Goal: Task Accomplishment & Management: Complete application form

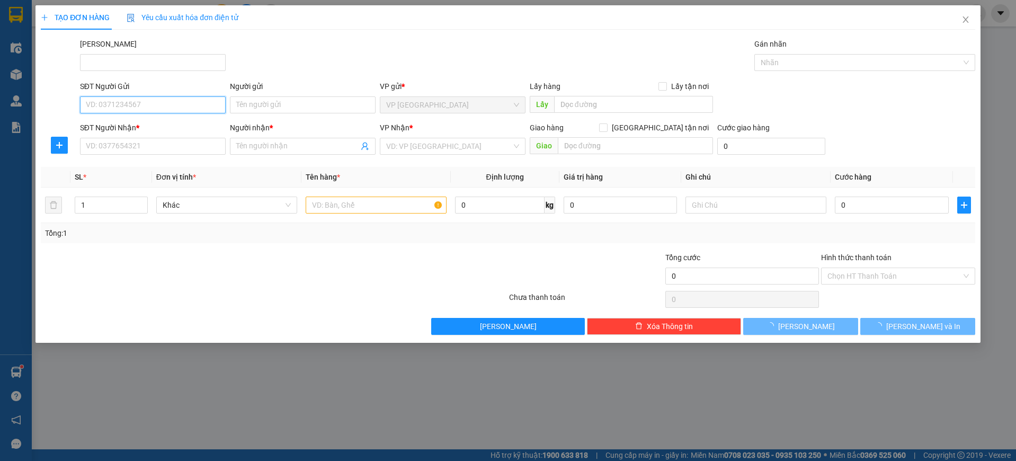
click at [157, 101] on input "SĐT Người Gửi" at bounding box center [153, 104] width 146 height 17
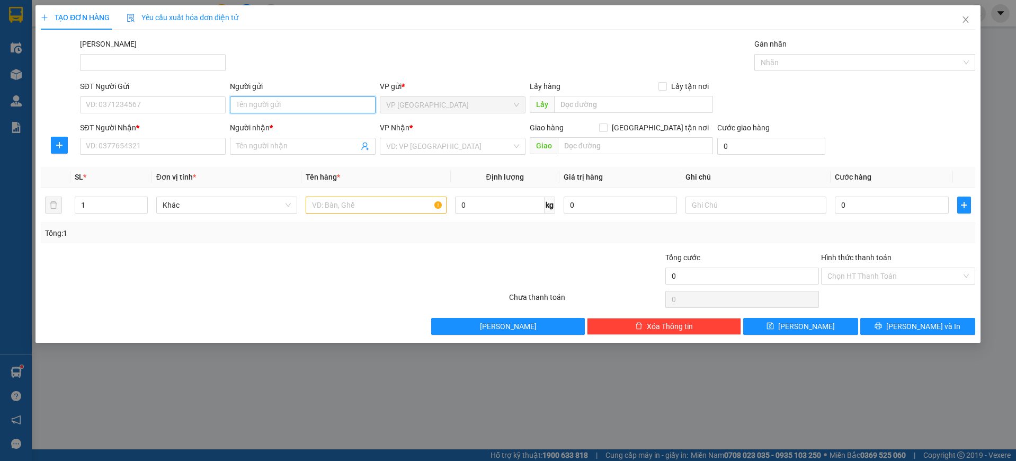
click at [311, 103] on input "Người gửi" at bounding box center [303, 104] width 146 height 17
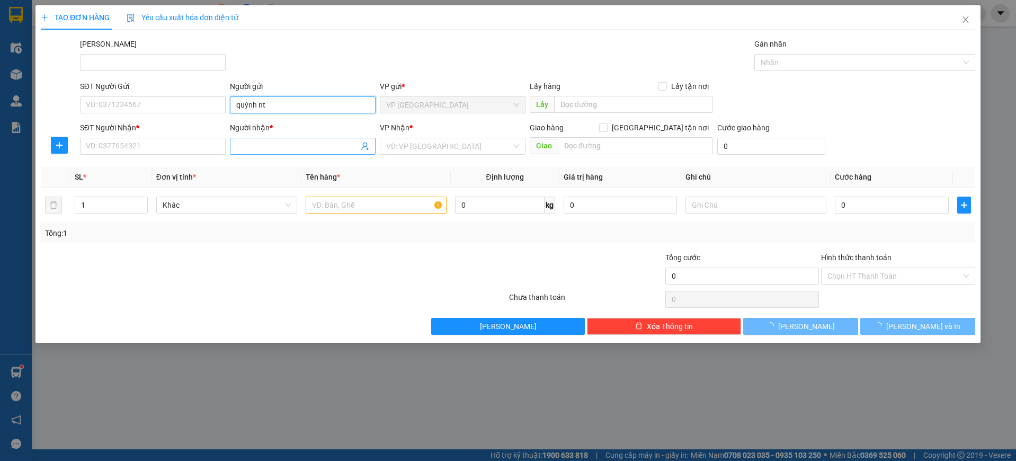
type input "quỳnh nt"
click at [281, 148] on input "Người nhận *" at bounding box center [297, 146] width 122 height 12
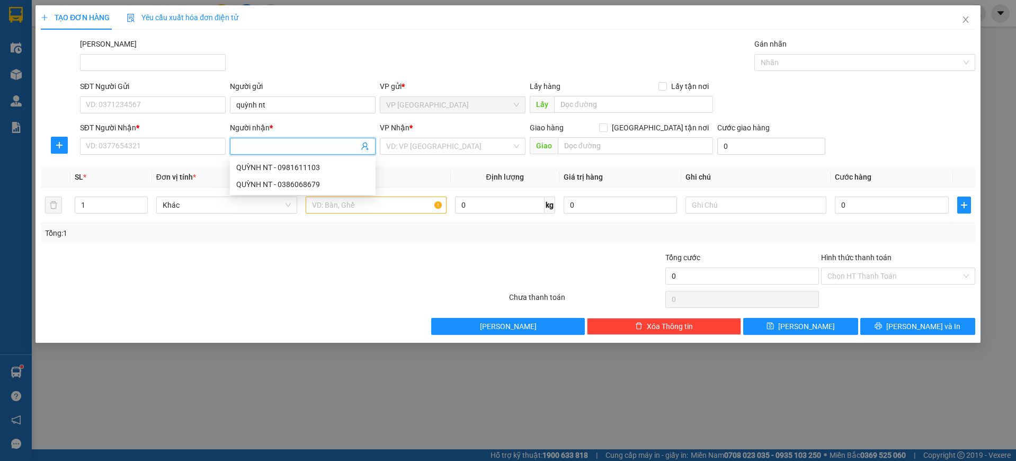
type input "b"
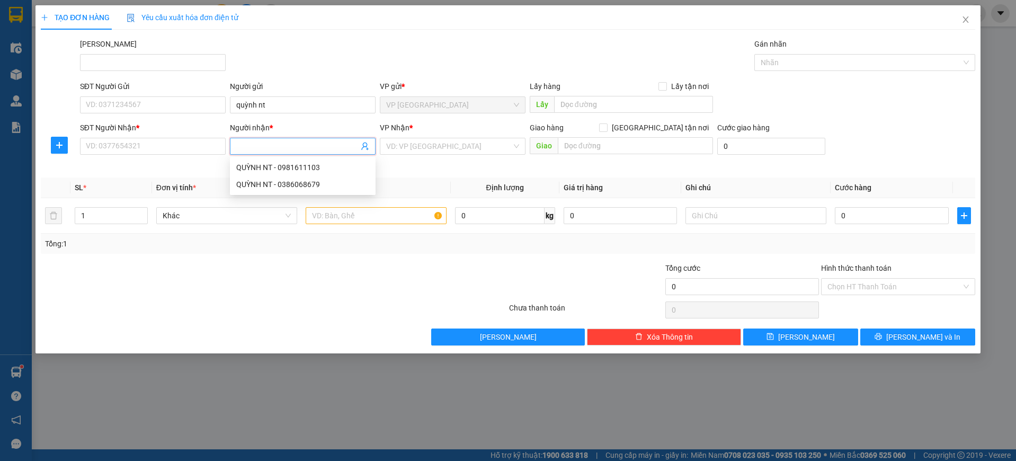
type input "b"
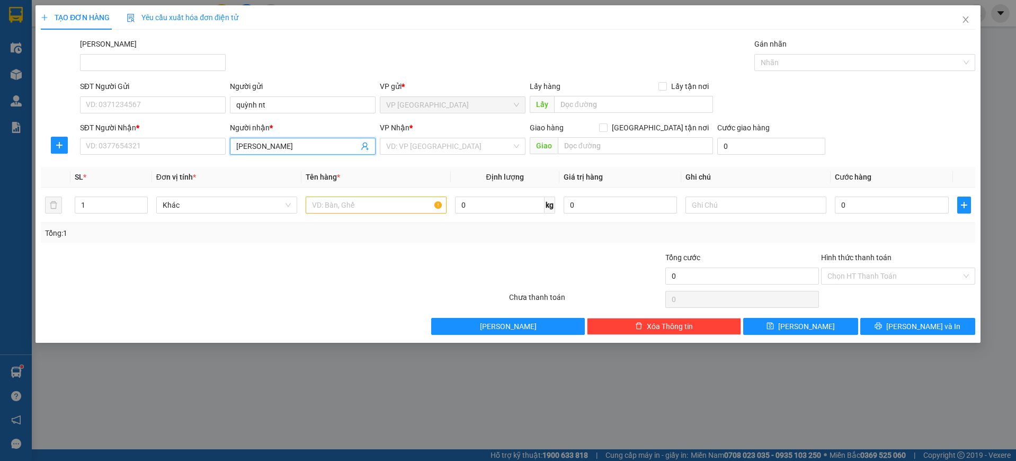
click at [255, 147] on input "[PERSON_NAME]" at bounding box center [297, 146] width 122 height 12
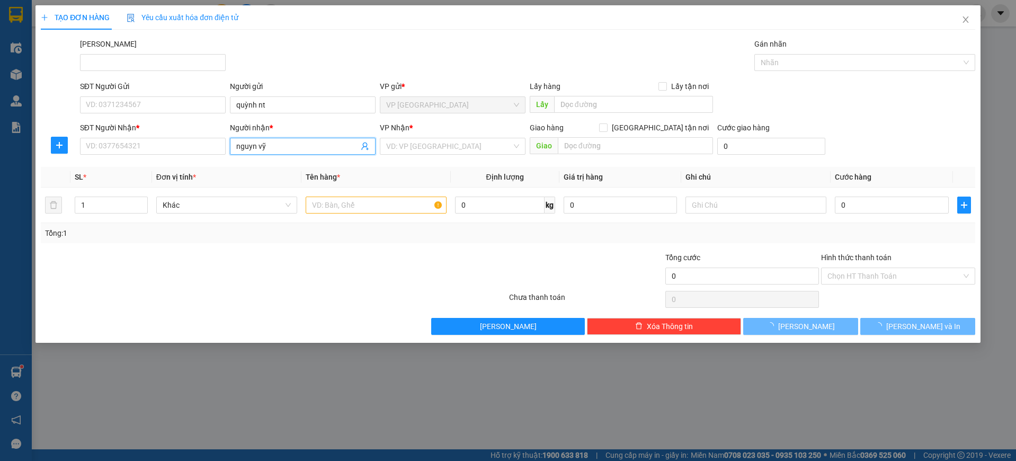
type input "nguyên vỹ"
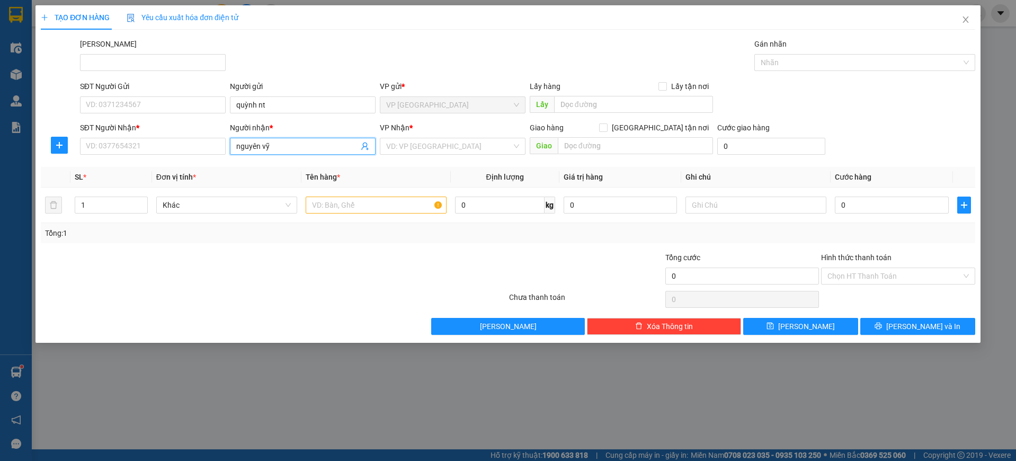
click at [288, 148] on input "nguyên vỹ" at bounding box center [297, 146] width 122 height 12
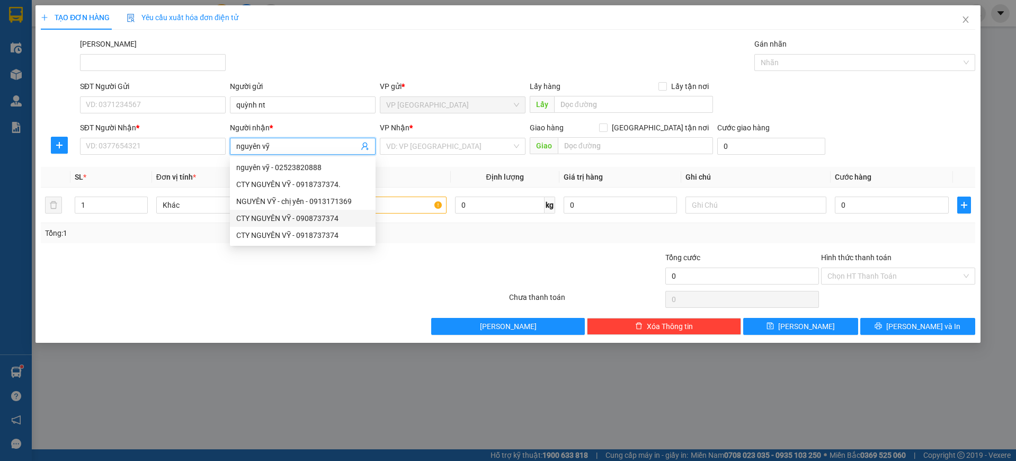
click at [331, 221] on div "CTY NGUYÊN VỸ - 0908737374" at bounding box center [302, 218] width 133 height 12
type input "0908737374"
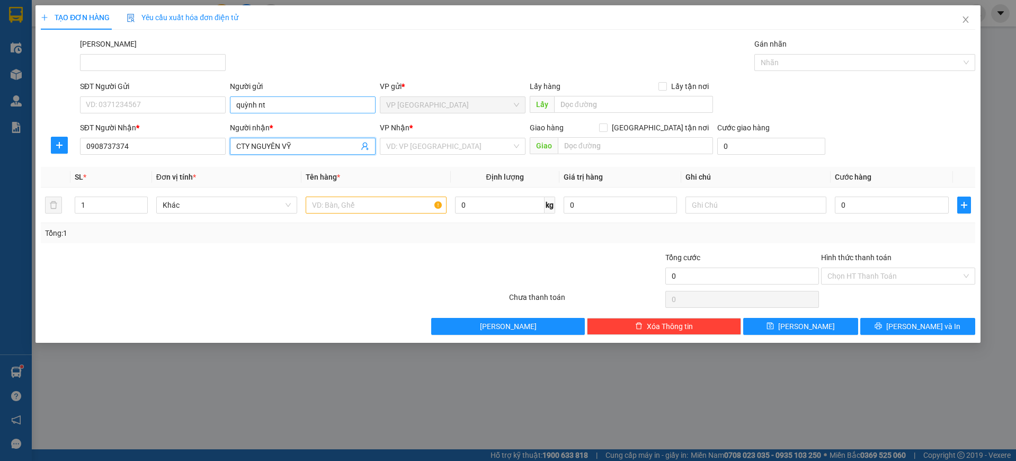
type input "CTY NGUYÊN VỸ"
click at [297, 111] on input "quỳnh nt" at bounding box center [303, 104] width 146 height 17
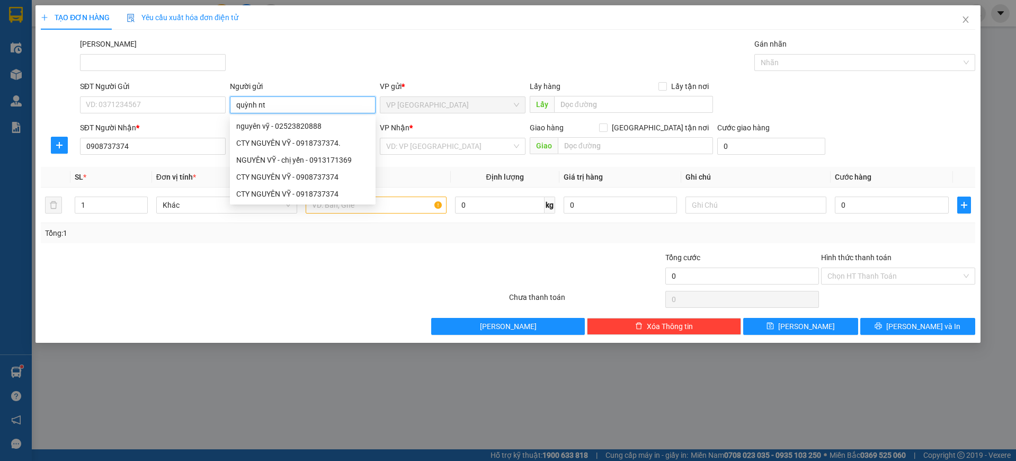
click at [232, 106] on input "quỳnh nt" at bounding box center [303, 104] width 146 height 17
click at [290, 106] on input "c quỳnh nt" at bounding box center [303, 104] width 146 height 17
click at [291, 106] on input "c quỳnh nt" at bounding box center [303, 104] width 146 height 17
click at [236, 110] on input "c quỳnh nt" at bounding box center [303, 104] width 146 height 17
click at [274, 106] on input "c quỳnh nt" at bounding box center [303, 104] width 146 height 17
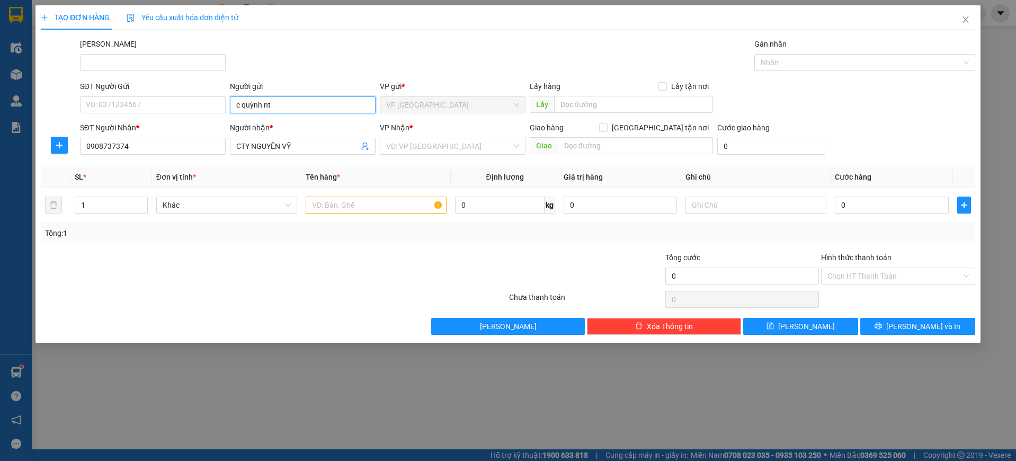
click at [274, 106] on input "c quỳnh nt" at bounding box center [303, 104] width 146 height 17
type input "c quỳnh nt"
click at [147, 102] on input "SĐT Người Gửi" at bounding box center [153, 104] width 146 height 17
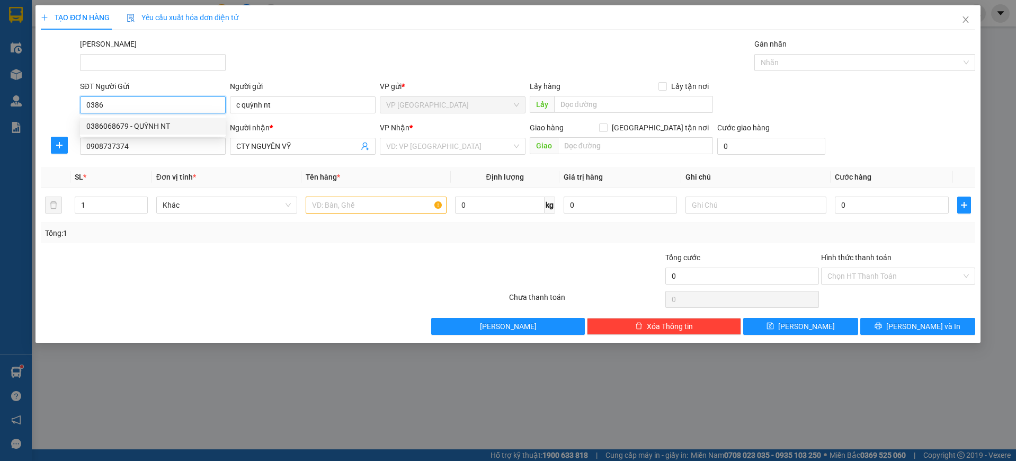
click at [183, 127] on div "0386068679 - QUỲNH NT" at bounding box center [152, 126] width 133 height 12
type input "0386068679"
type input "QUỲNH NT"
type input "40.000"
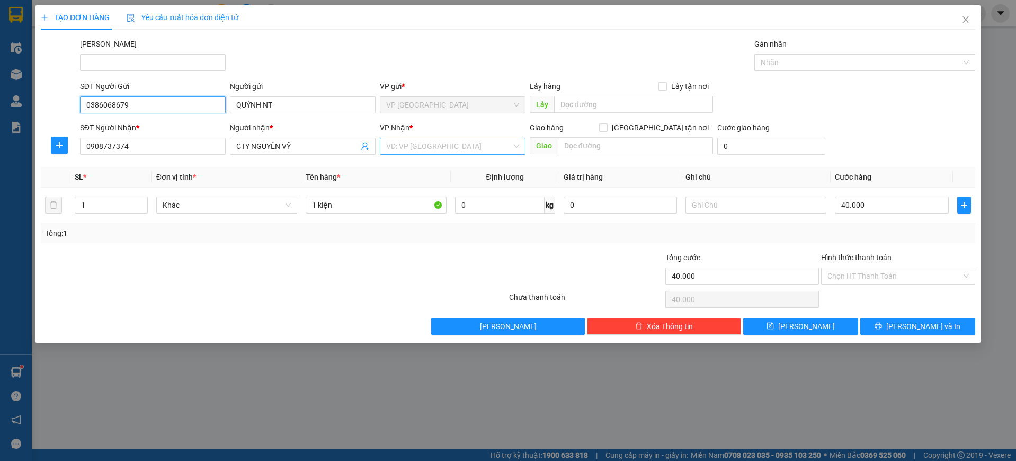
type input "0386068679"
click at [449, 142] on input "search" at bounding box center [449, 146] width 126 height 16
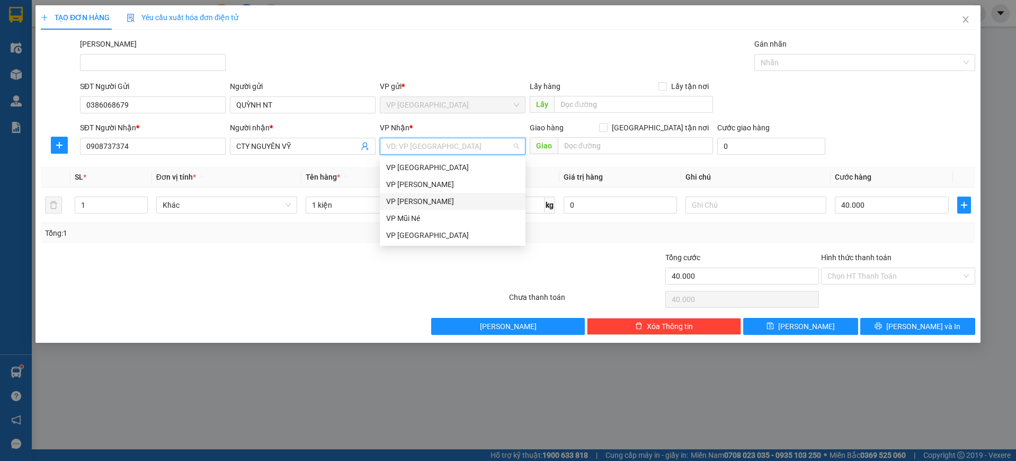
click at [462, 195] on div "VP [PERSON_NAME]" at bounding box center [452, 201] width 133 height 12
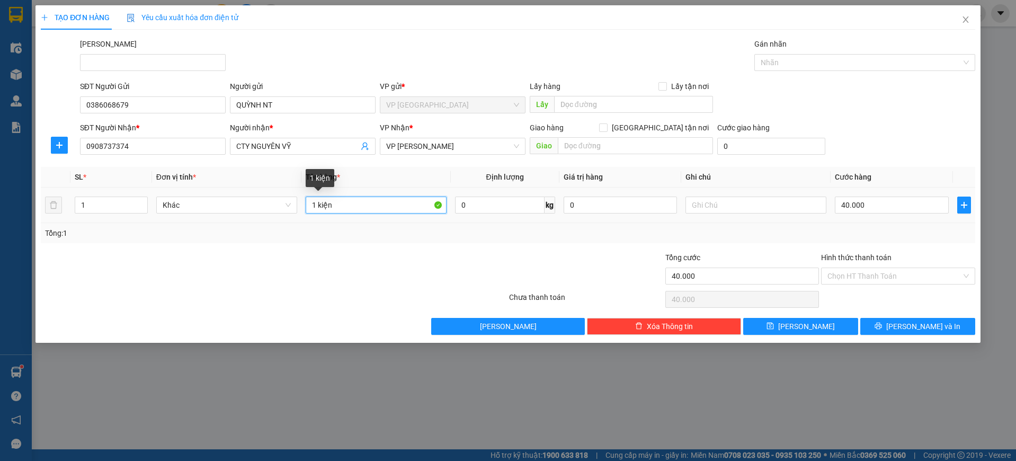
click at [341, 203] on input "1 kiện" at bounding box center [376, 204] width 141 height 17
type input "1 thùng"
click at [857, 210] on input "40.000" at bounding box center [892, 204] width 114 height 17
type input "3"
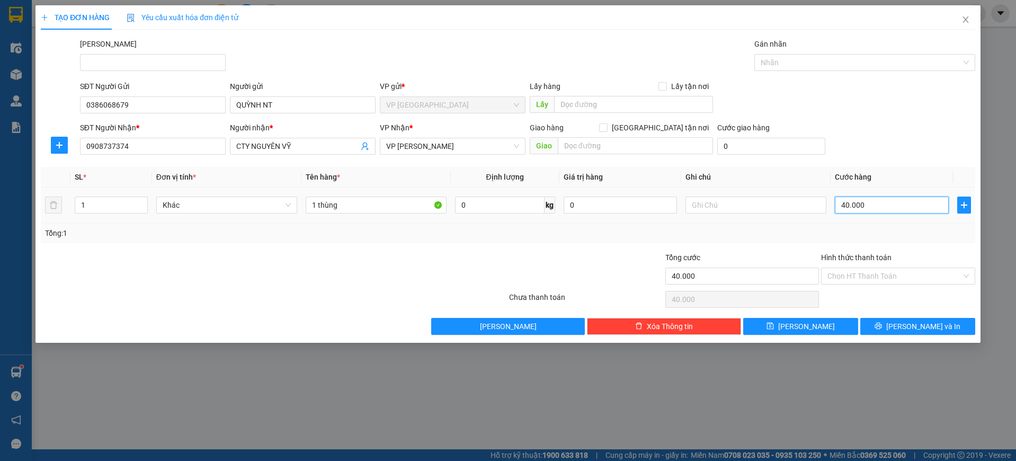
type input "3"
type input "30"
type input "300"
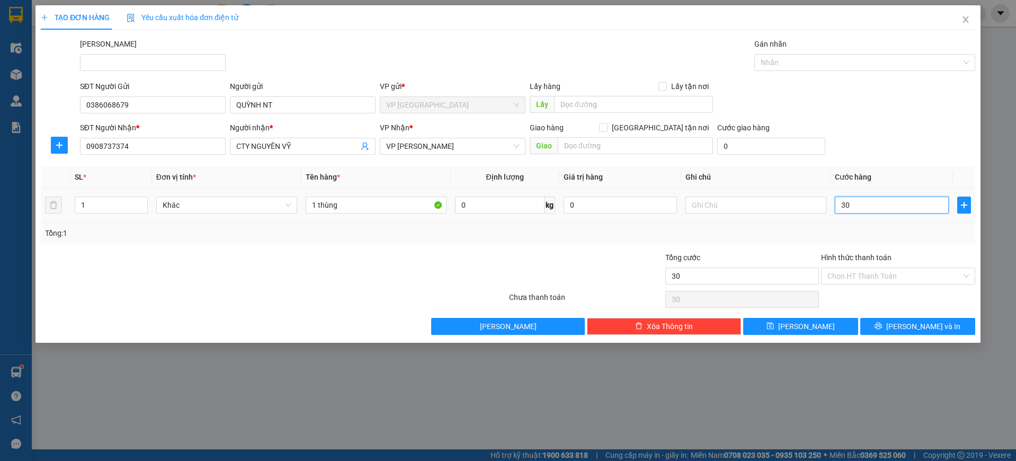
type input "300"
type input "3.000"
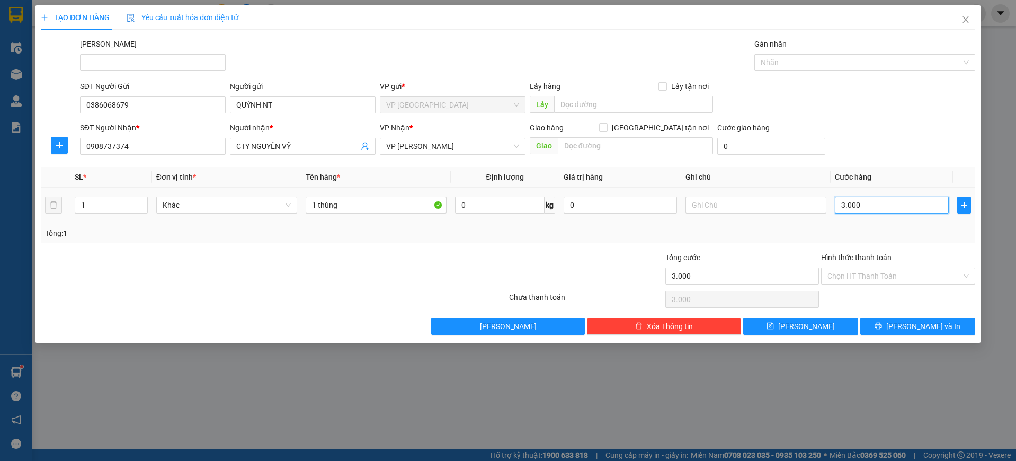
type input "30.000"
click at [903, 278] on input "Hình thức thanh toán" at bounding box center [894, 276] width 134 height 16
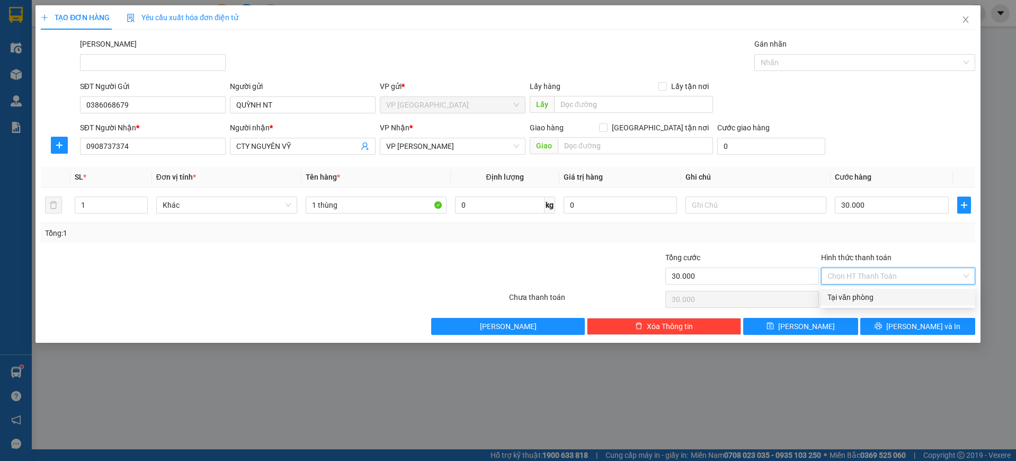
click at [903, 298] on div "Tại văn phòng" at bounding box center [897, 297] width 141 height 12
type input "0"
click at [908, 322] on span "[PERSON_NAME] và In" at bounding box center [923, 326] width 74 height 12
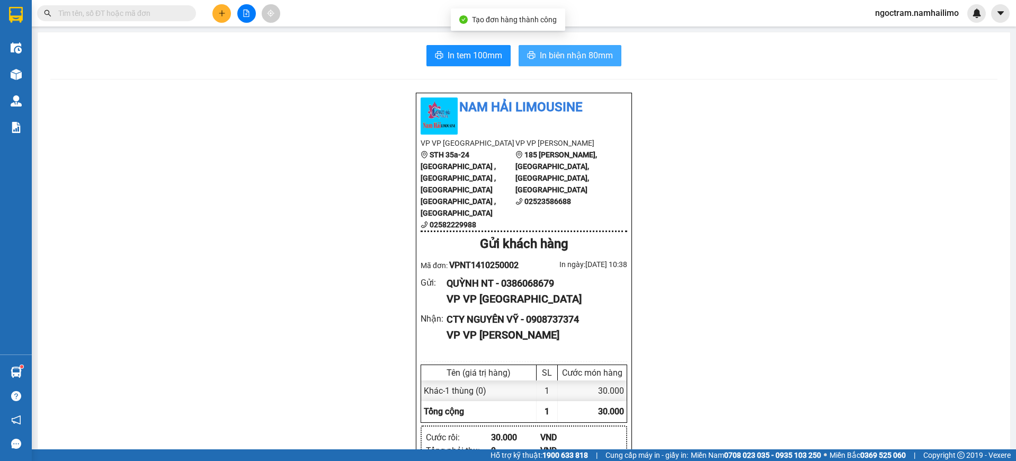
click at [565, 62] on span "In biên nhận 80mm" at bounding box center [576, 55] width 73 height 13
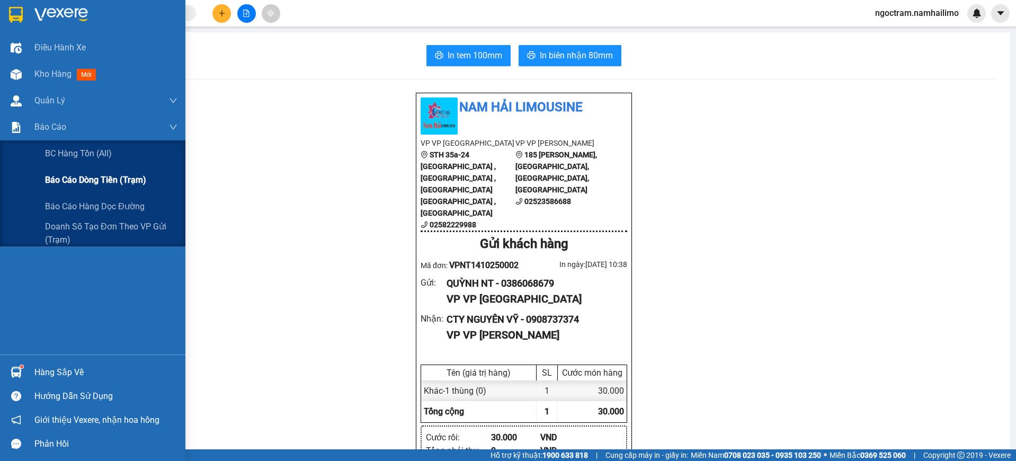
click at [85, 183] on span "Báo cáo dòng tiền (trạm)" at bounding box center [95, 179] width 101 height 13
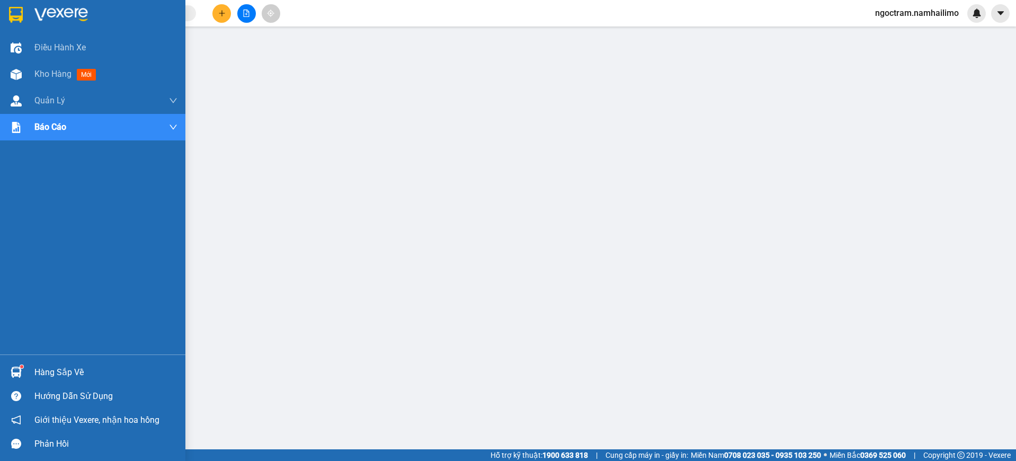
click at [24, 19] on div at bounding box center [16, 14] width 19 height 19
